Goal: Information Seeking & Learning: Learn about a topic

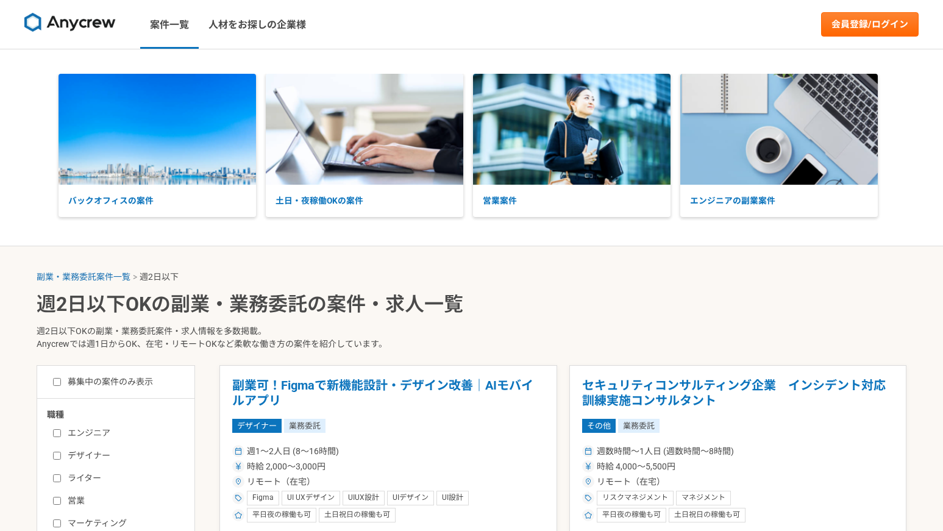
select select "2"
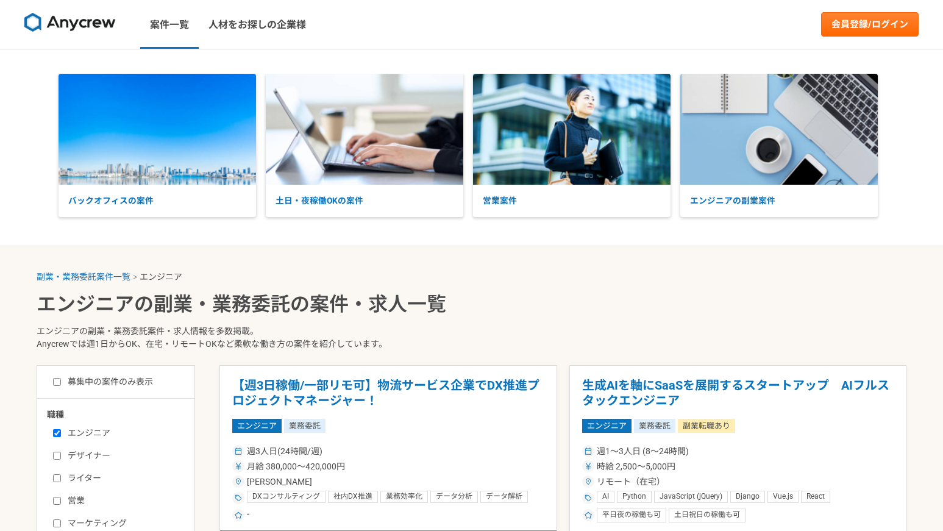
select select "3"
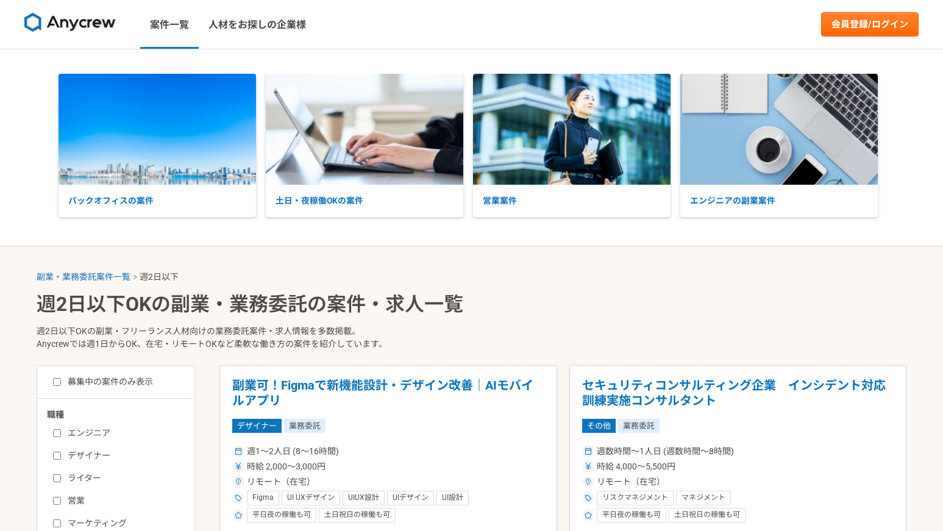
select select "2"
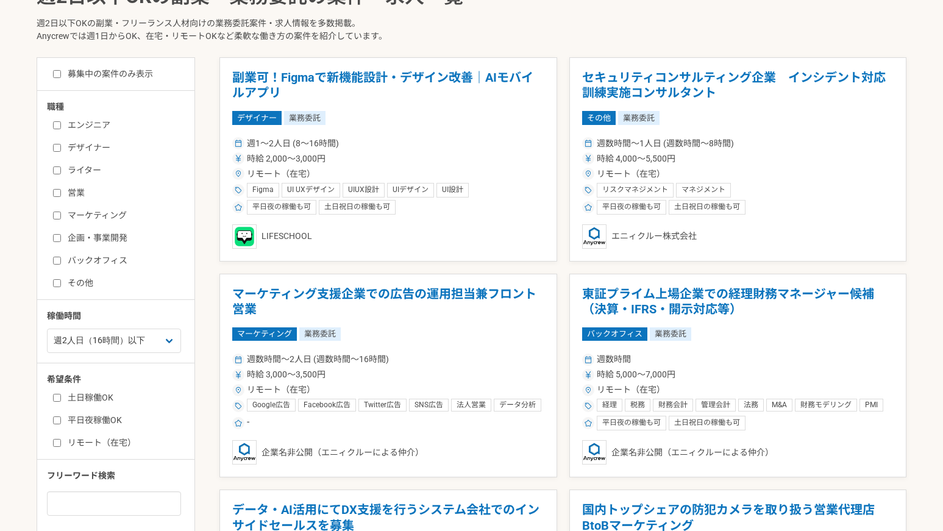
scroll to position [305, 0]
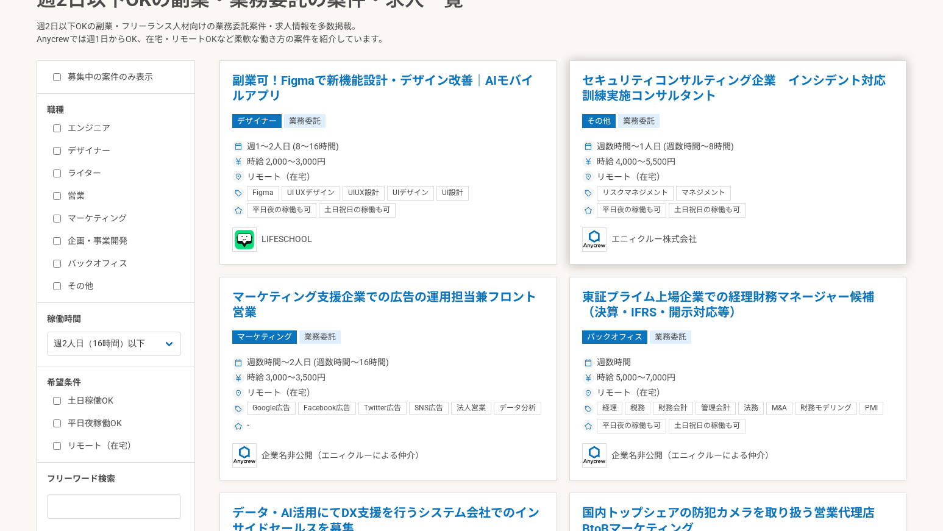
click at [661, 74] on h1 "セキュリティコンサルティング企業　インシデント対応訓練実施コンサルタント" at bounding box center [738, 88] width 312 height 31
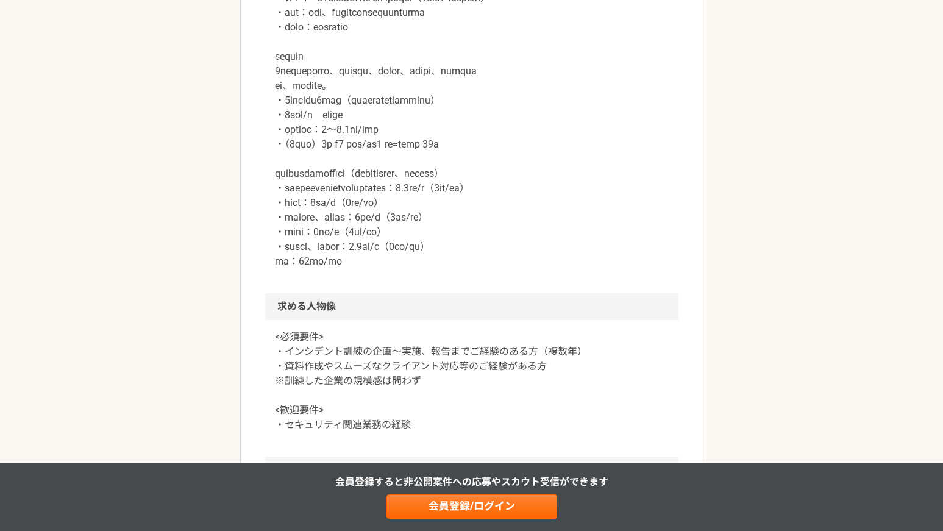
scroll to position [975, 0]
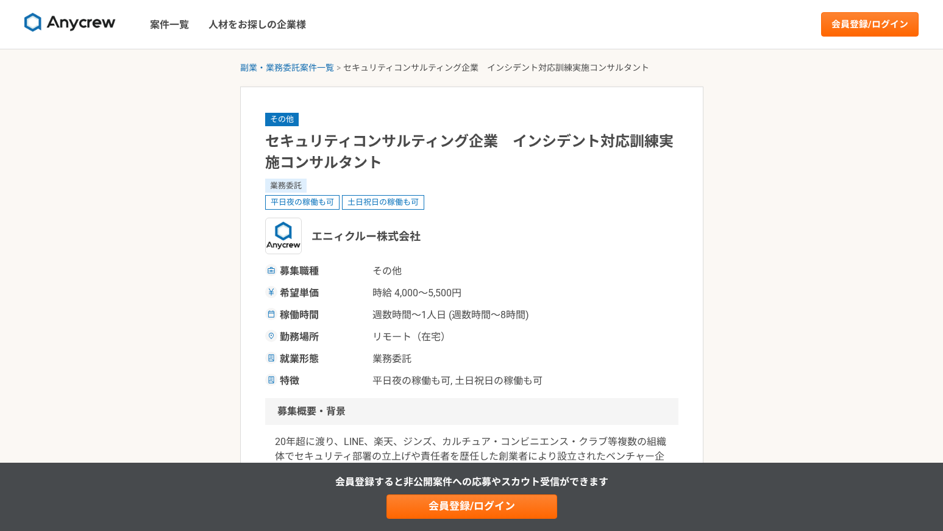
select select "2"
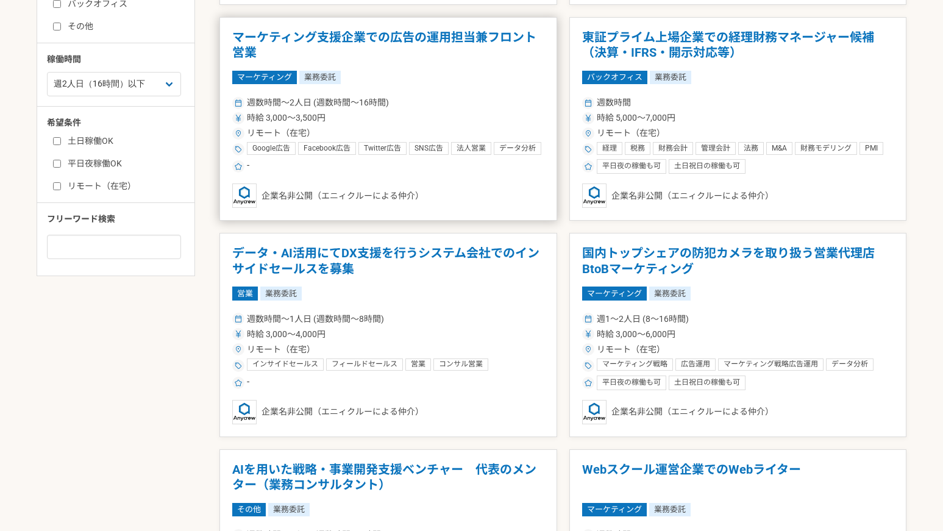
scroll to position [671, 0]
